Goal: Task Accomplishment & Management: Complete application form

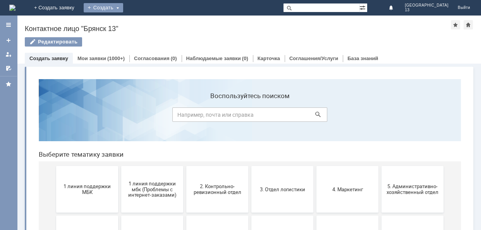
click at [123, 9] on div "Создать" at bounding box center [104, 7] width 40 height 9
click at [144, 26] on link "Заявка" at bounding box center [114, 23] width 59 height 9
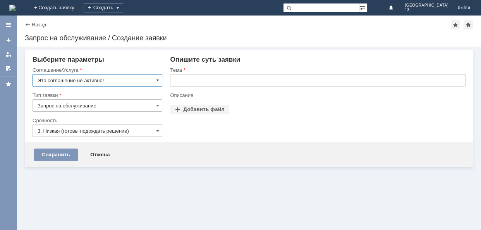
click at [208, 80] on input "text" at bounding box center [318, 80] width 296 height 12
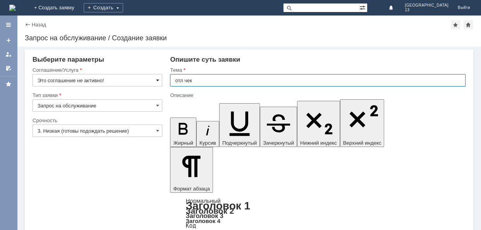
type input "отл чек"
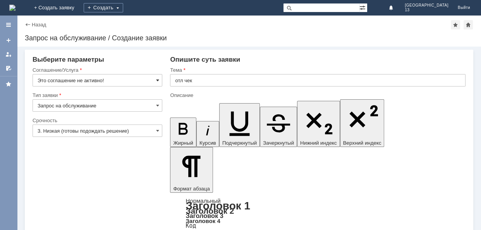
click at [158, 80] on span at bounding box center [157, 80] width 3 height 6
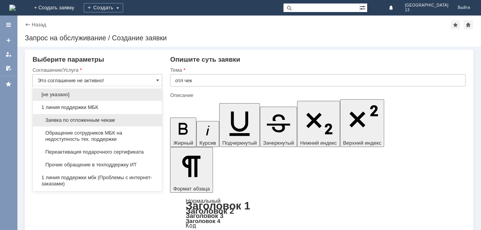
click at [92, 124] on div "Заявка по отложенным чекам" at bounding box center [97, 120] width 129 height 12
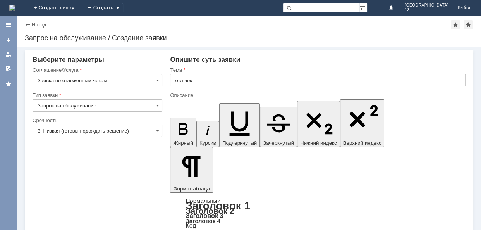
type input "Заявка по отложенным чекам"
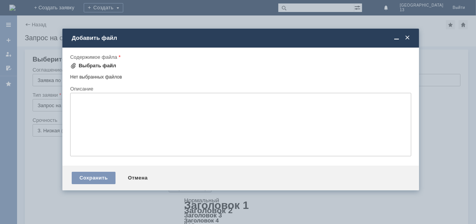
click at [86, 66] on div "Выбрать файл" at bounding box center [98, 66] width 38 height 6
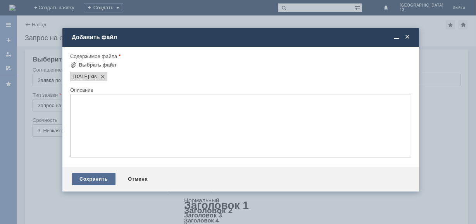
click at [107, 182] on div "Сохранить" at bounding box center [94, 179] width 44 height 12
